Goal: Check status: Check status

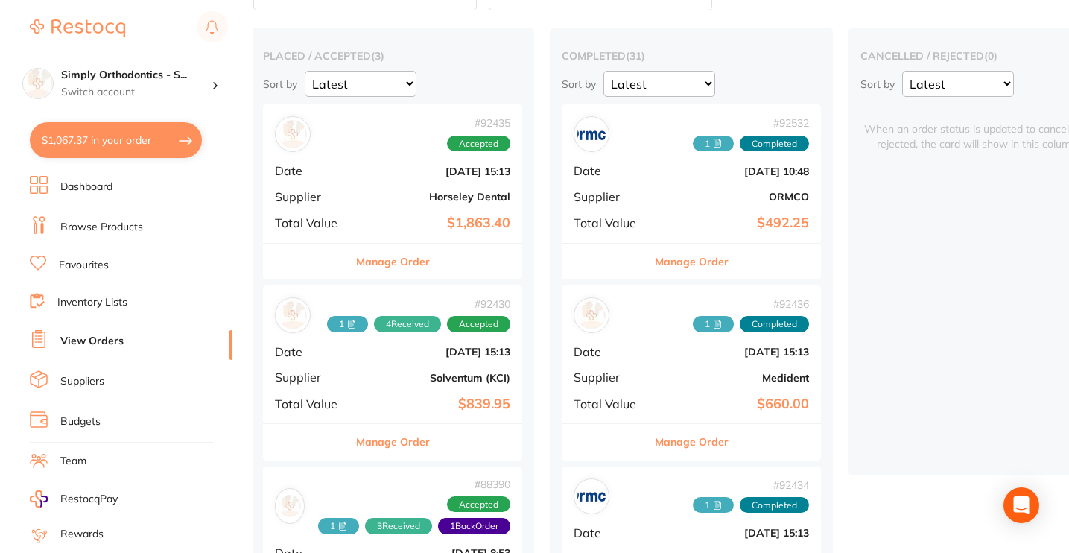
scroll to position [102, 0]
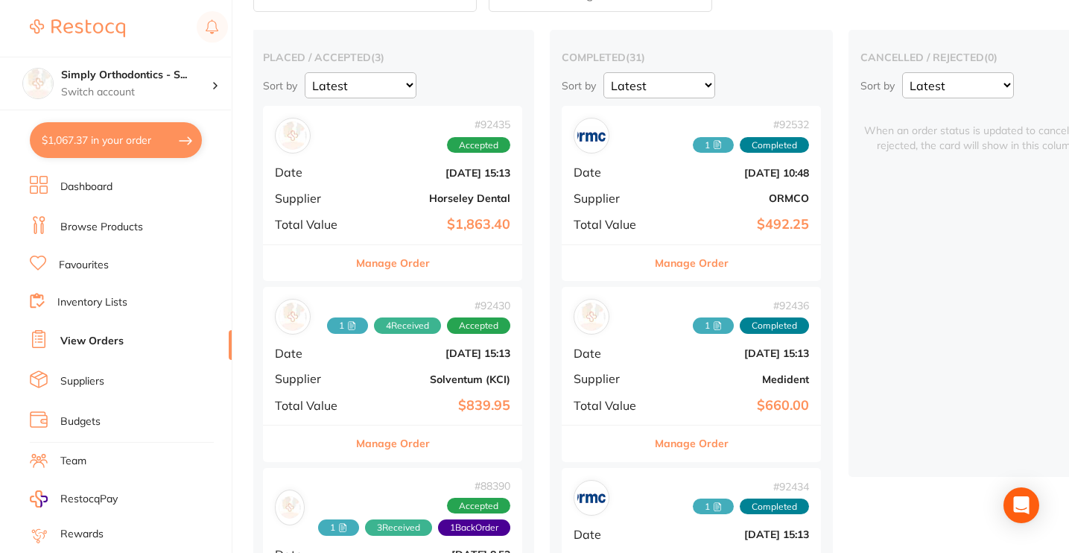
click at [390, 254] on button "Manage Order" at bounding box center [393, 263] width 74 height 36
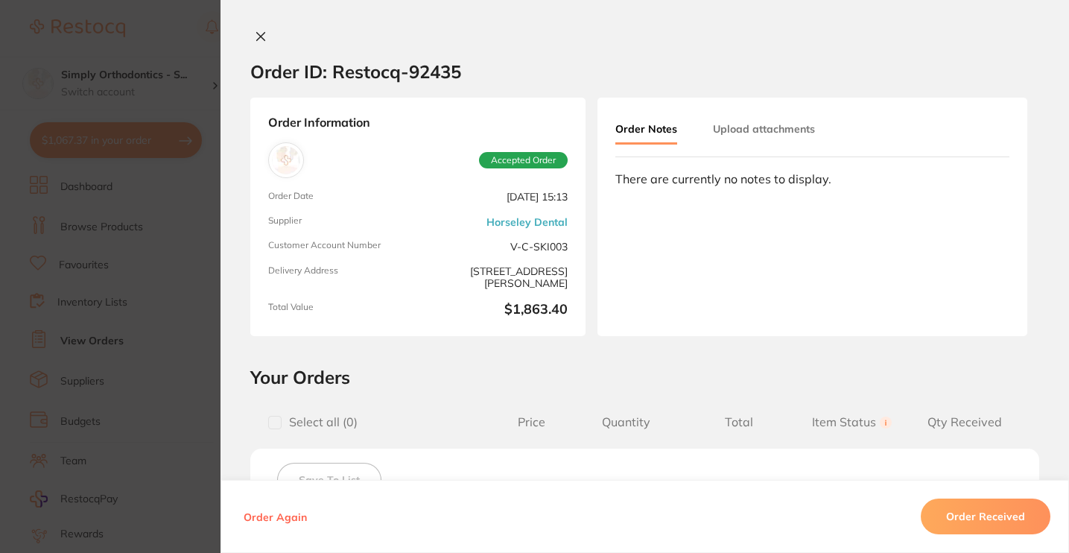
click at [258, 41] on icon at bounding box center [261, 37] width 12 height 12
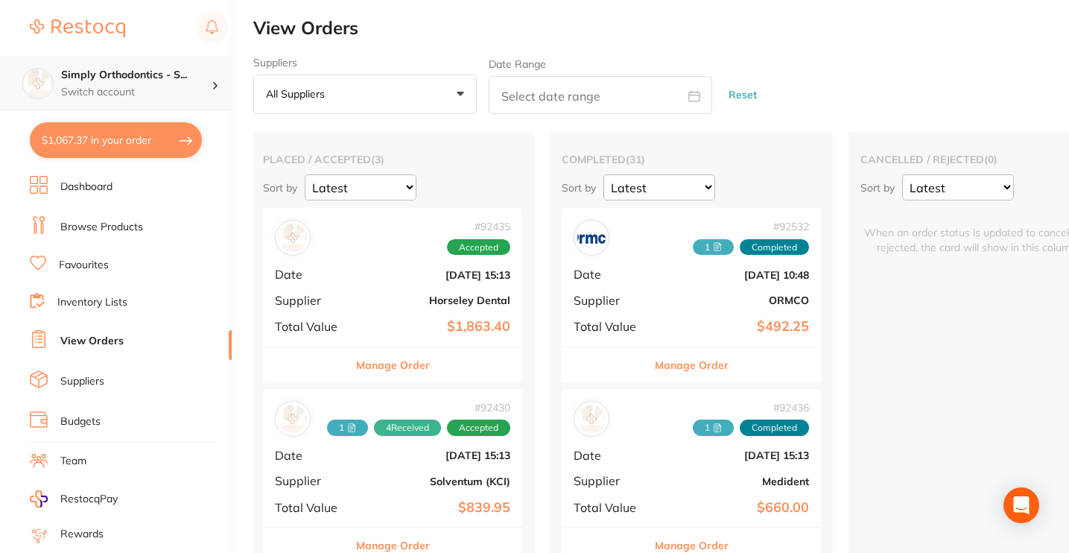
click at [146, 61] on div "Simply Orthodontics - S... Switch account" at bounding box center [115, 84] width 231 height 54
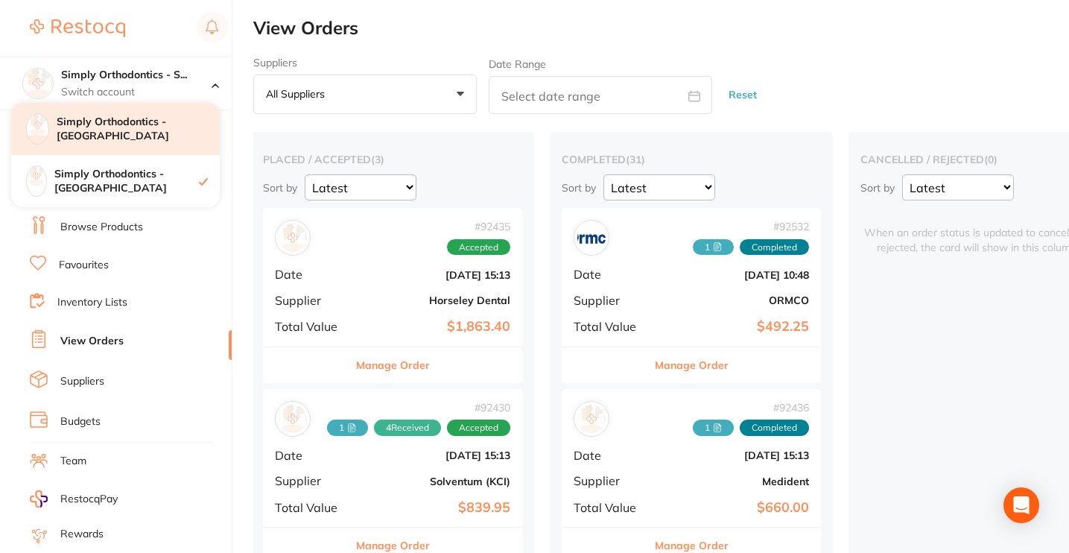
click at [155, 124] on h4 "Simply Orthodontics - [GEOGRAPHIC_DATA]" at bounding box center [138, 129] width 163 height 29
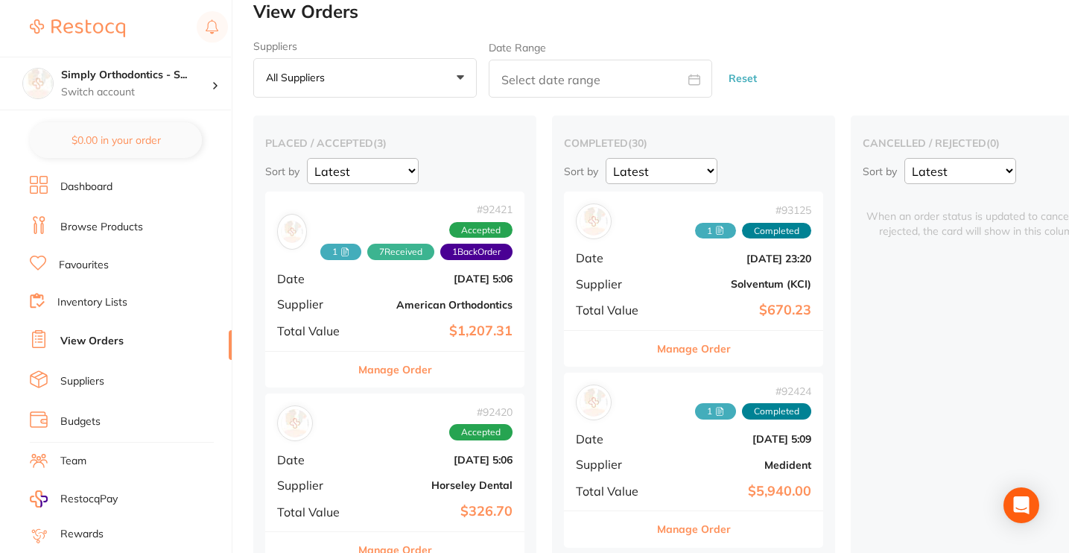
scroll to position [22, 0]
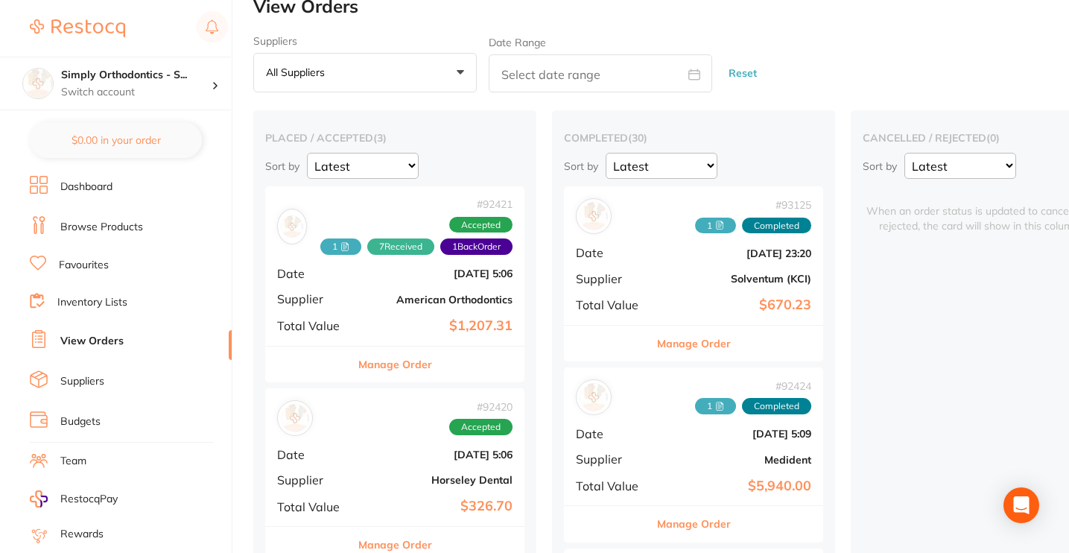
click at [421, 364] on button "Manage Order" at bounding box center [395, 364] width 74 height 36
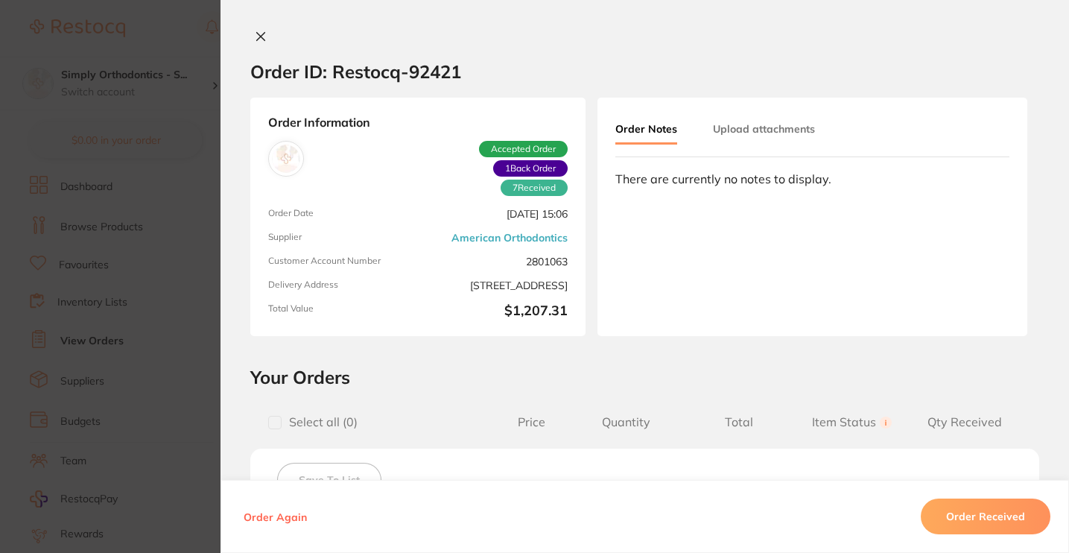
click at [257, 27] on div "Order ID: Restocq- 92421 Order Information 7 Received 1 Back Order Accepted Ord…" at bounding box center [644, 276] width 848 height 553
click at [257, 34] on icon at bounding box center [261, 37] width 12 height 12
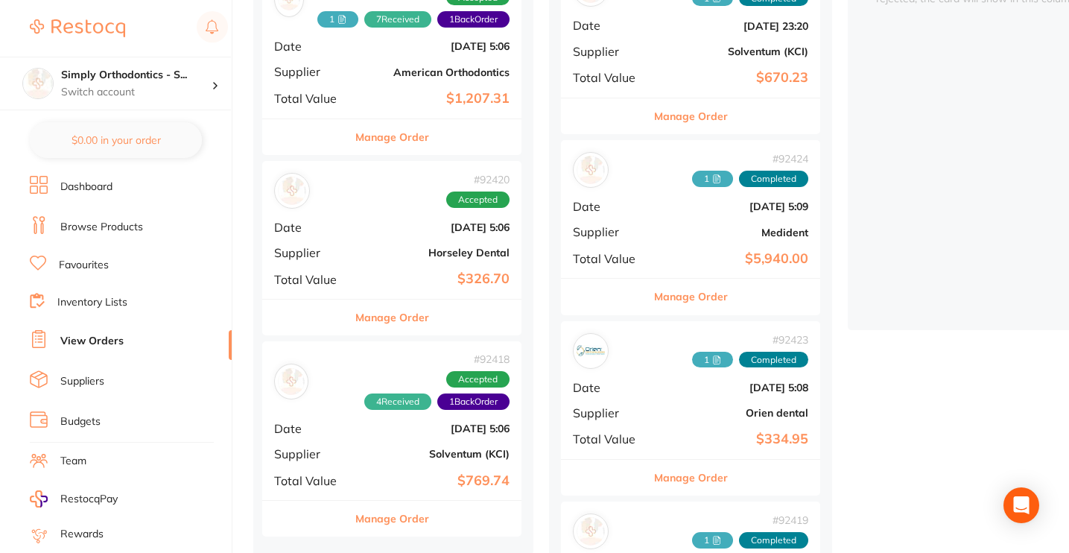
scroll to position [258, 0]
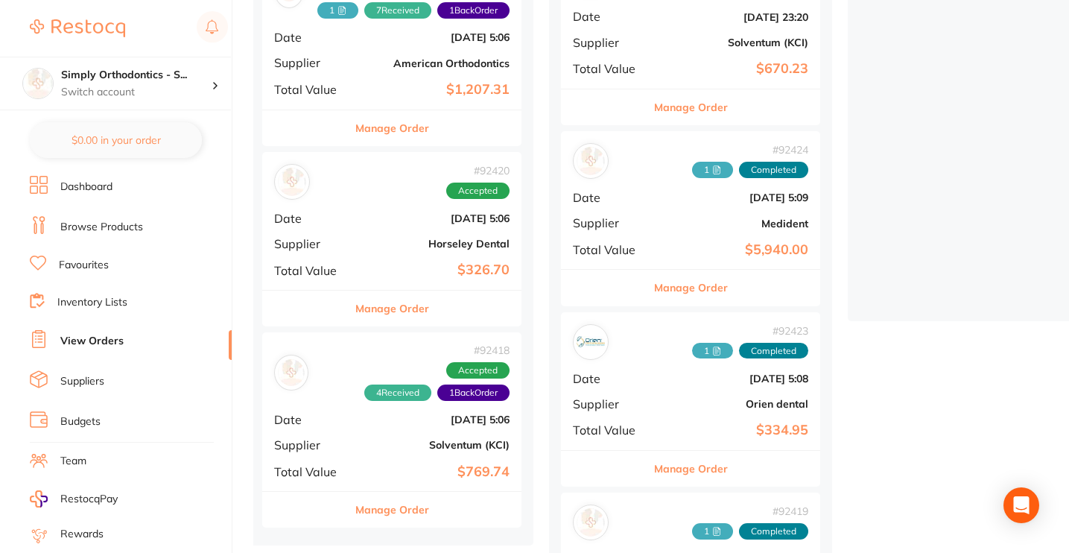
click at [418, 306] on button "Manage Order" at bounding box center [392, 308] width 74 height 36
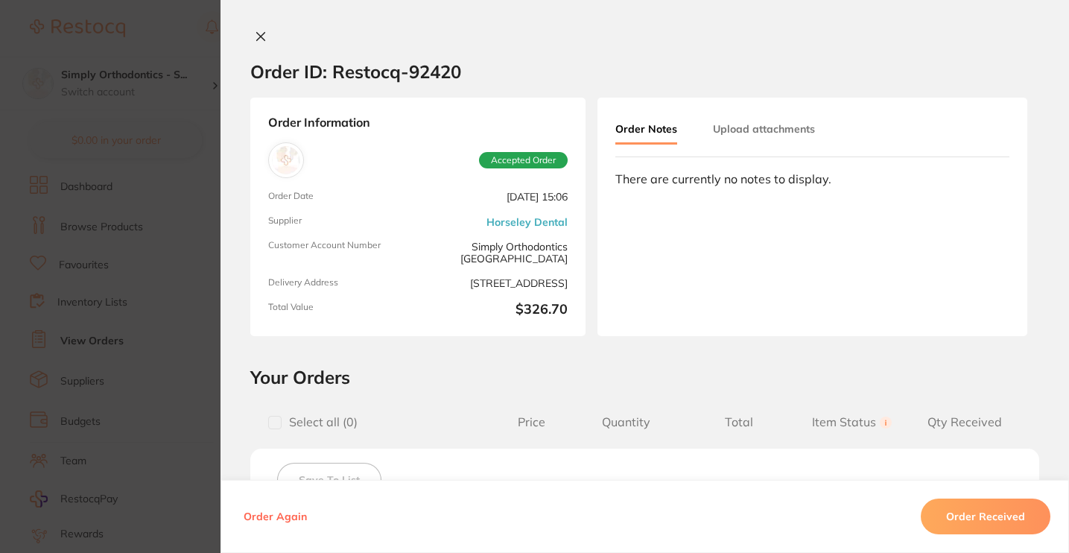
click at [257, 38] on icon at bounding box center [261, 37] width 8 height 8
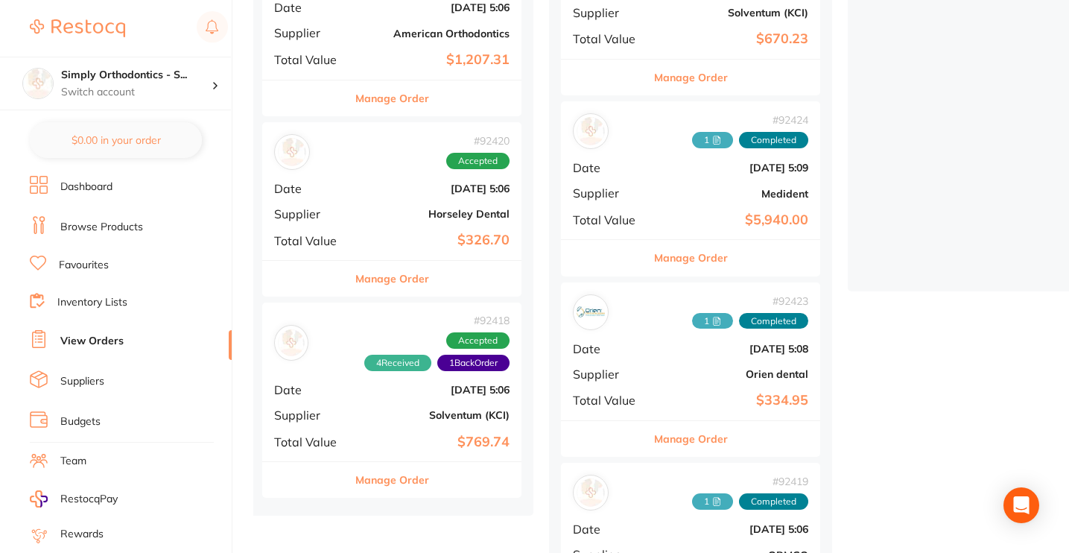
scroll to position [290, 0]
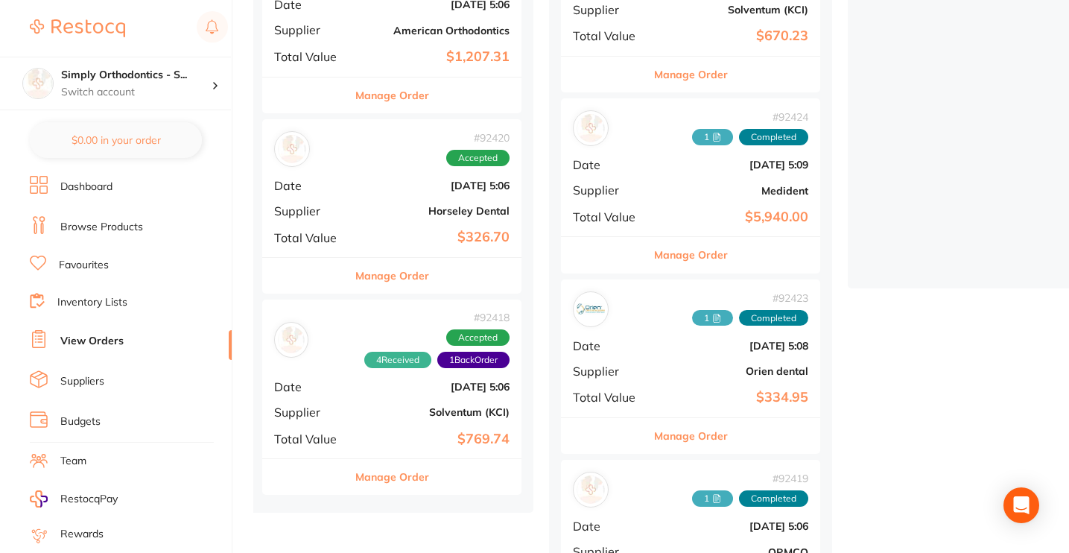
click at [382, 471] on button "Manage Order" at bounding box center [392, 477] width 74 height 36
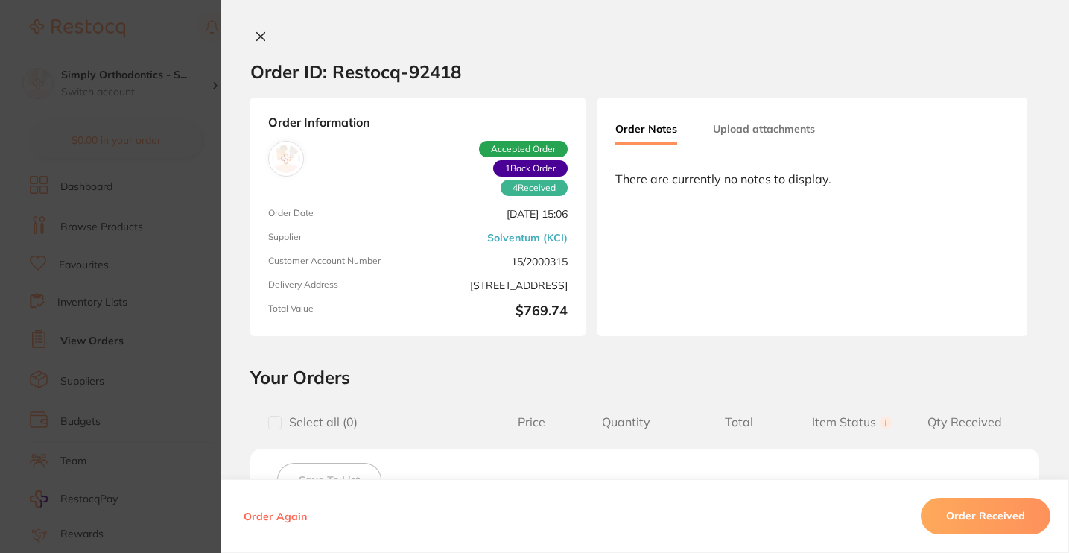
click at [256, 31] on icon at bounding box center [261, 37] width 12 height 12
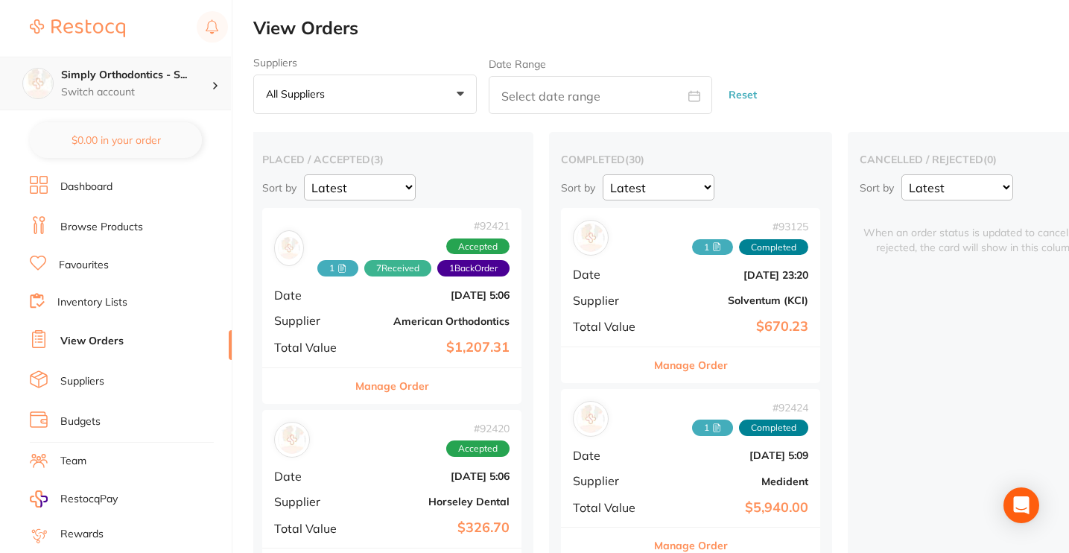
click at [139, 89] on p "Switch account" at bounding box center [136, 92] width 150 height 15
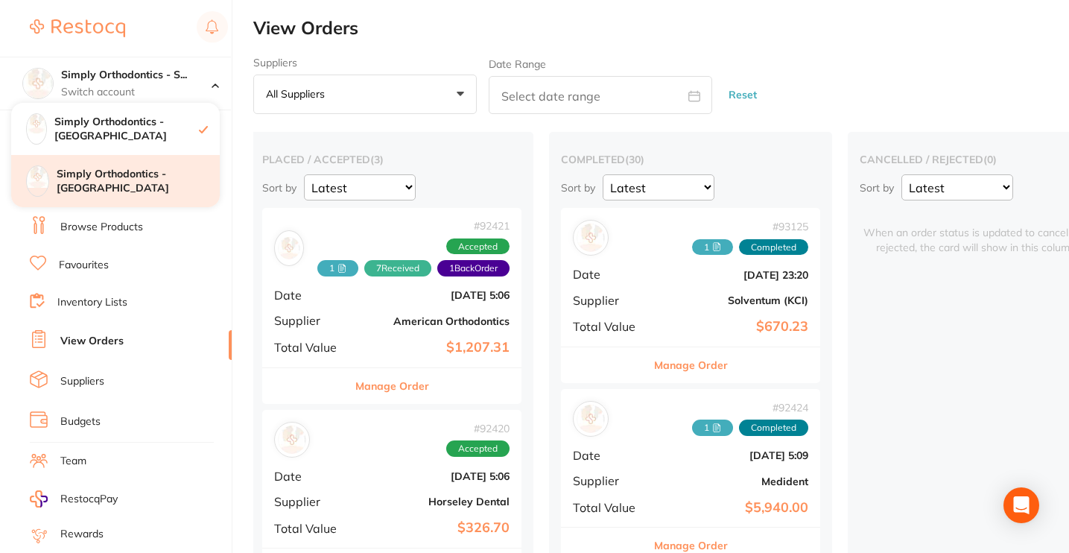
click at [124, 179] on h4 "Simply Orthodontics - [GEOGRAPHIC_DATA]" at bounding box center [138, 181] width 163 height 29
